Goal: Task Accomplishment & Management: Use online tool/utility

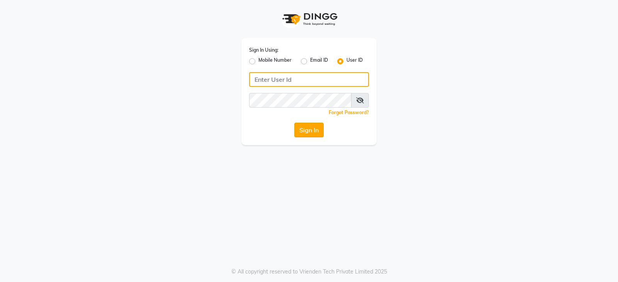
type input "mynailstudio"
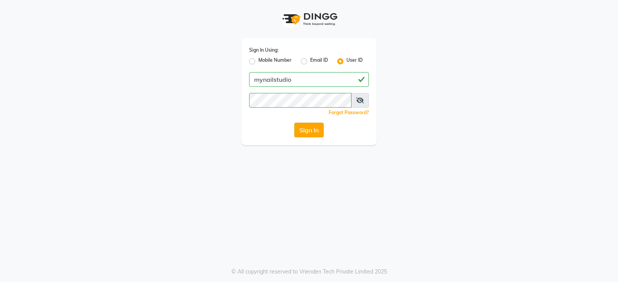
click at [313, 128] on button "Sign In" at bounding box center [308, 130] width 29 height 15
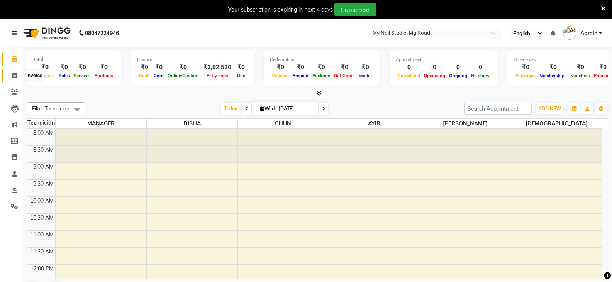
click at [12, 73] on span at bounding box center [15, 75] width 14 height 9
select select "service"
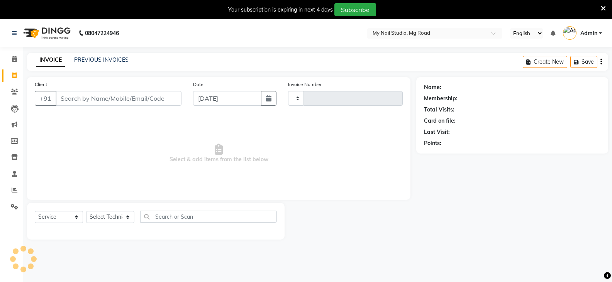
type input "0606"
select select "6915"
click at [98, 54] on div "INVOICE PREVIOUS INVOICES Create New Save" at bounding box center [317, 62] width 581 height 18
click at [96, 60] on link "PREVIOUS INVOICES" at bounding box center [101, 59] width 54 height 7
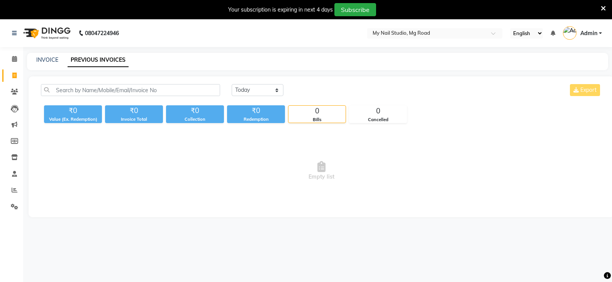
click at [87, 60] on link "PREVIOUS INVOICES" at bounding box center [98, 60] width 61 height 14
click at [49, 59] on link "INVOICE" at bounding box center [47, 59] width 22 height 7
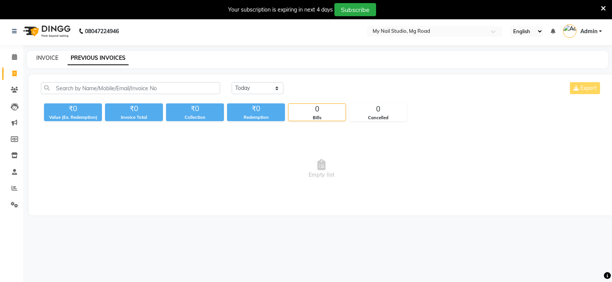
select select "6915"
select select "service"
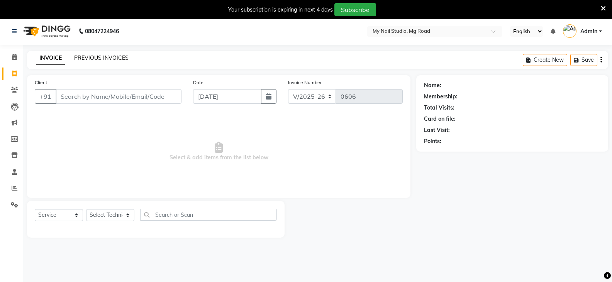
click at [92, 56] on link "PREVIOUS INVOICES" at bounding box center [101, 57] width 54 height 7
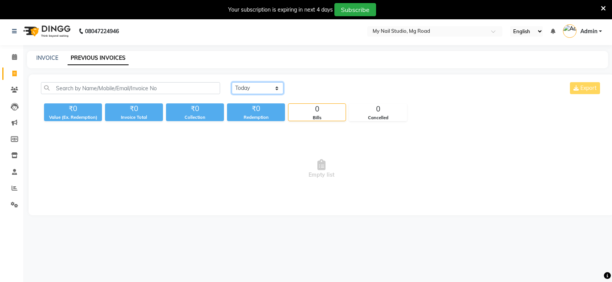
click at [255, 86] on select "[DATE] [DATE] Custom Range" at bounding box center [258, 88] width 52 height 12
click at [232, 82] on select "[DATE] [DATE] Custom Range" at bounding box center [258, 88] width 52 height 12
click at [254, 88] on select "[DATE] [DATE] Custom Range" at bounding box center [261, 89] width 58 height 12
click at [232, 83] on select "[DATE] [DATE] Custom Range" at bounding box center [261, 89] width 58 height 12
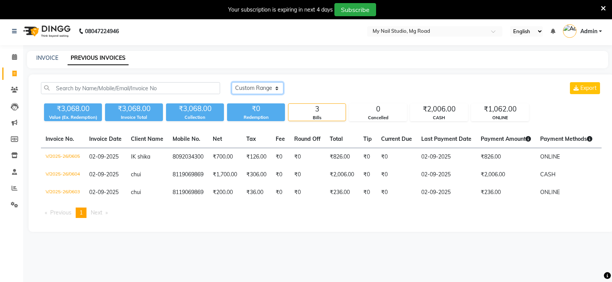
click at [261, 88] on select "[DATE] [DATE] Custom Range" at bounding box center [258, 88] width 52 height 12
select select "[DATE]"
click at [232, 82] on select "[DATE] [DATE] Custom Range" at bounding box center [258, 88] width 52 height 12
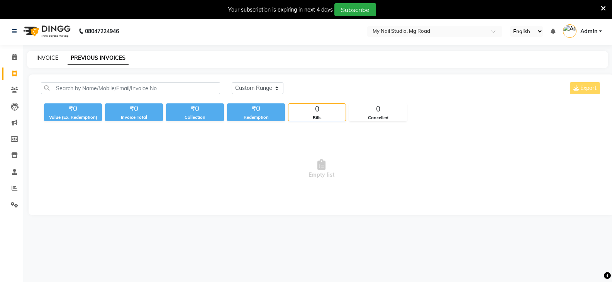
click at [53, 60] on link "INVOICE" at bounding box center [47, 57] width 22 height 7
select select "6915"
select select "service"
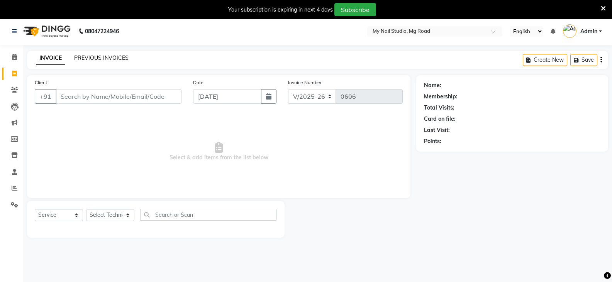
click at [105, 57] on link "PREVIOUS INVOICES" at bounding box center [101, 57] width 54 height 7
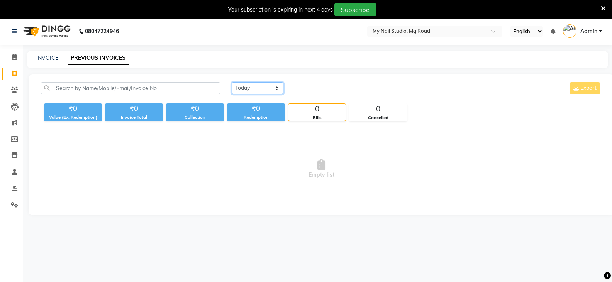
click at [247, 89] on select "[DATE] [DATE] Custom Range" at bounding box center [258, 88] width 52 height 12
drag, startPoint x: 247, startPoint y: 86, endPoint x: 250, endPoint y: 94, distance: 8.2
click at [247, 87] on select "[DATE] [DATE] Custom Range" at bounding box center [258, 88] width 52 height 12
select select "[DATE]"
click at [232, 82] on select "[DATE] [DATE] Custom Range" at bounding box center [258, 88] width 52 height 12
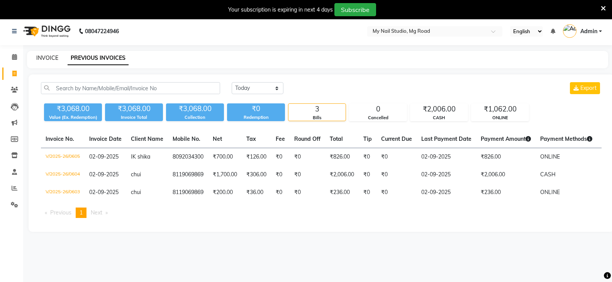
click at [54, 56] on link "INVOICE" at bounding box center [47, 57] width 22 height 7
select select "service"
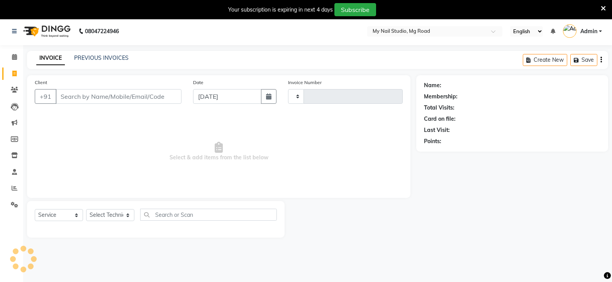
scroll to position [19, 0]
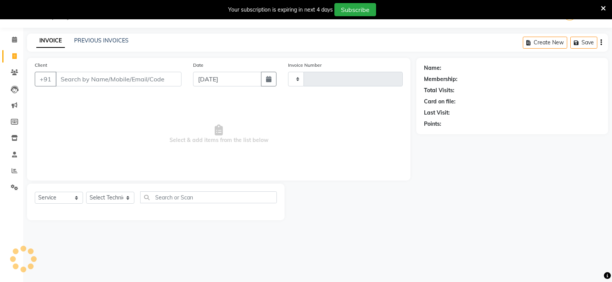
type input "0606"
select select "6915"
